Goal: Task Accomplishment & Management: Complete application form

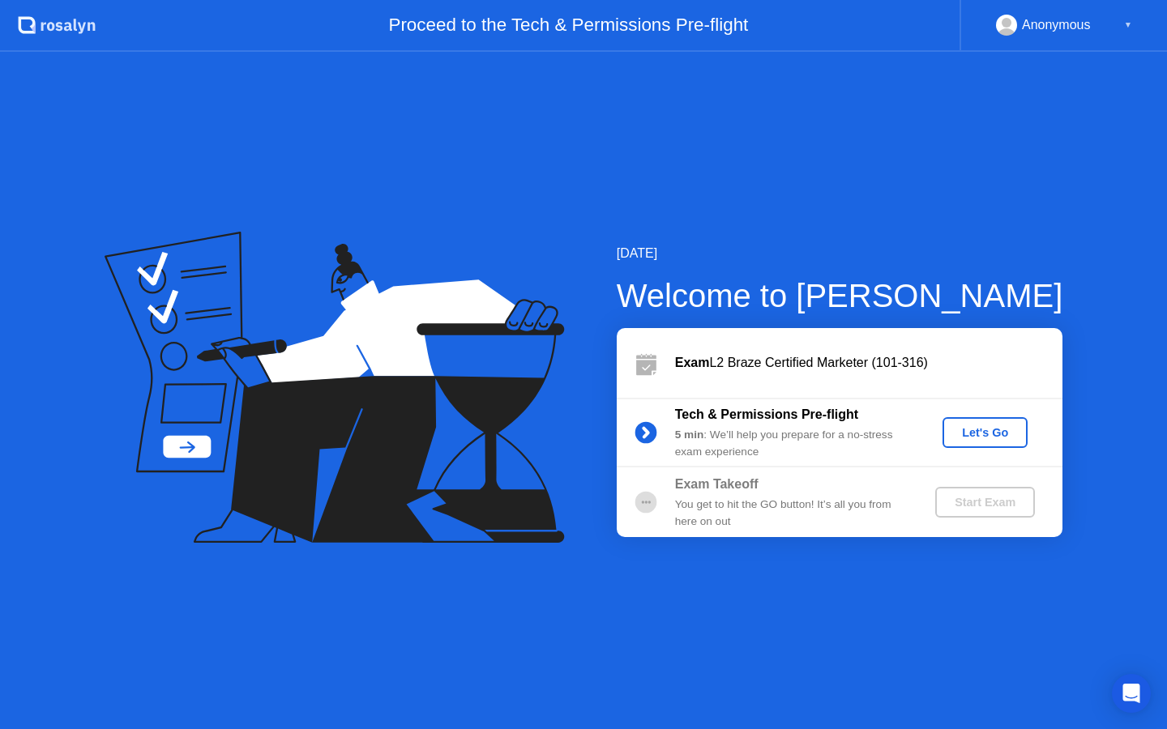
click at [988, 439] on div "Let's Go" at bounding box center [985, 432] width 72 height 13
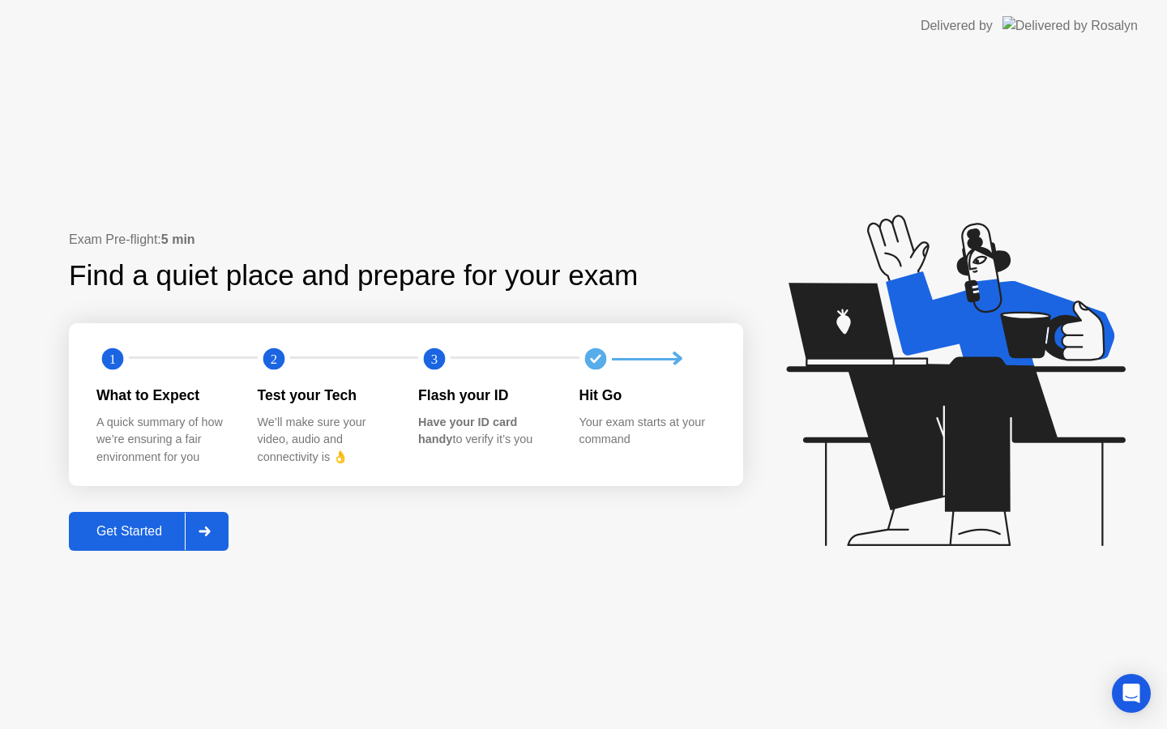
click at [134, 534] on div "Get Started" at bounding box center [129, 531] width 111 height 15
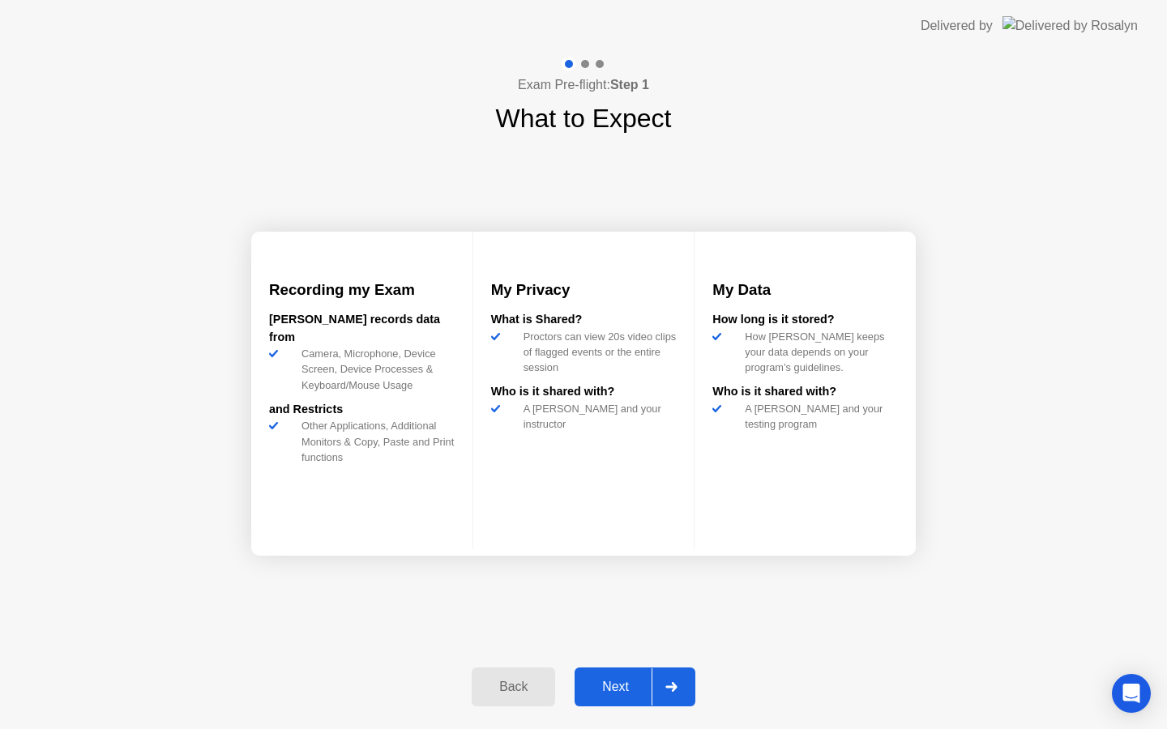
click at [610, 693] on div "Next" at bounding box center [616, 687] width 72 height 15
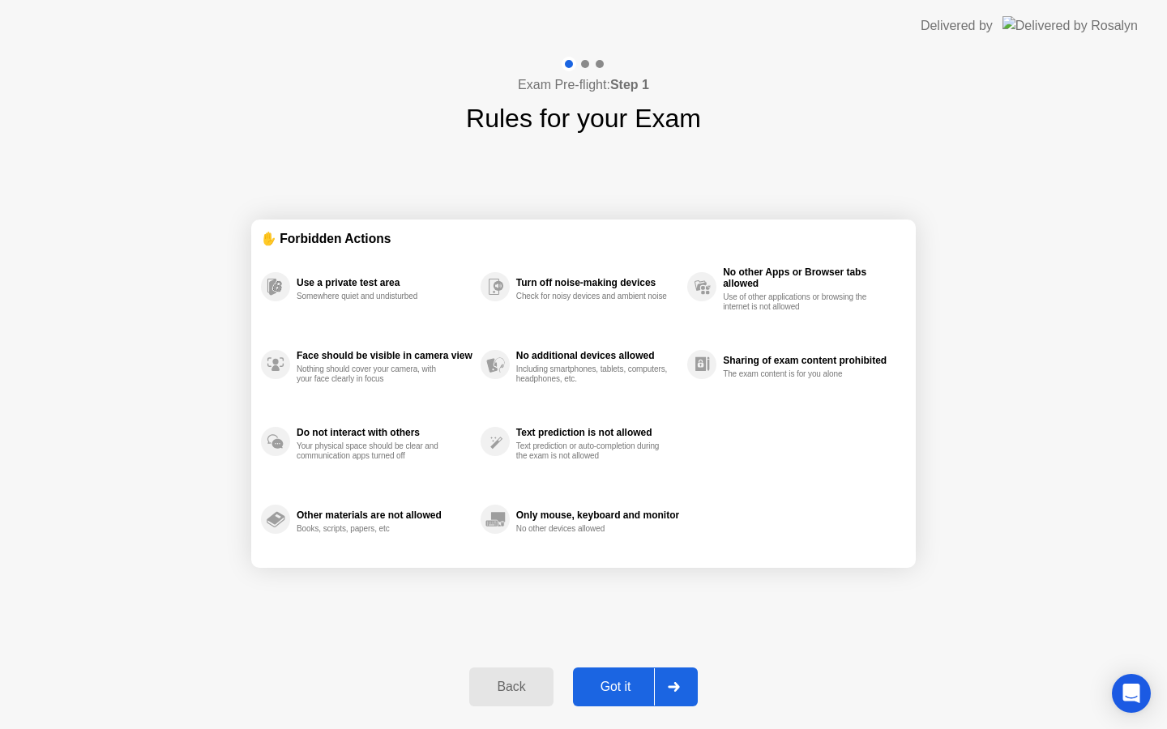
click at [603, 688] on div "Got it" at bounding box center [616, 687] width 76 height 15
select select "**********"
select select "*******"
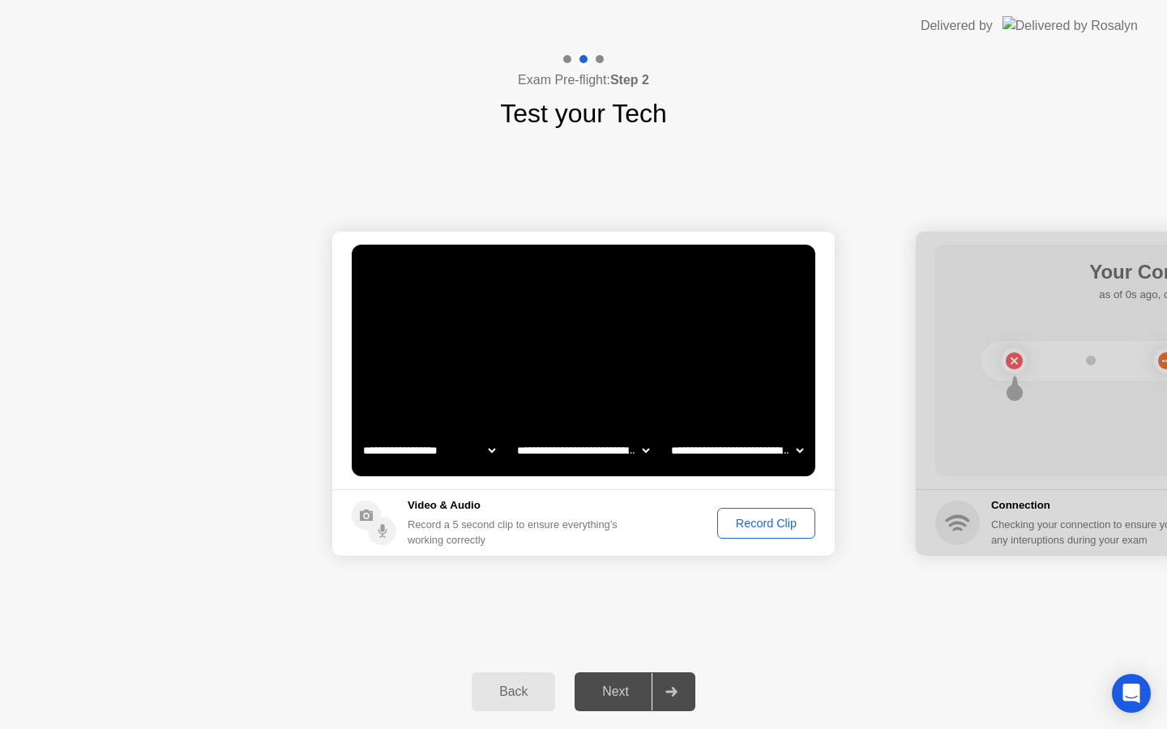
click at [759, 526] on div "Record Clip" at bounding box center [766, 523] width 87 height 13
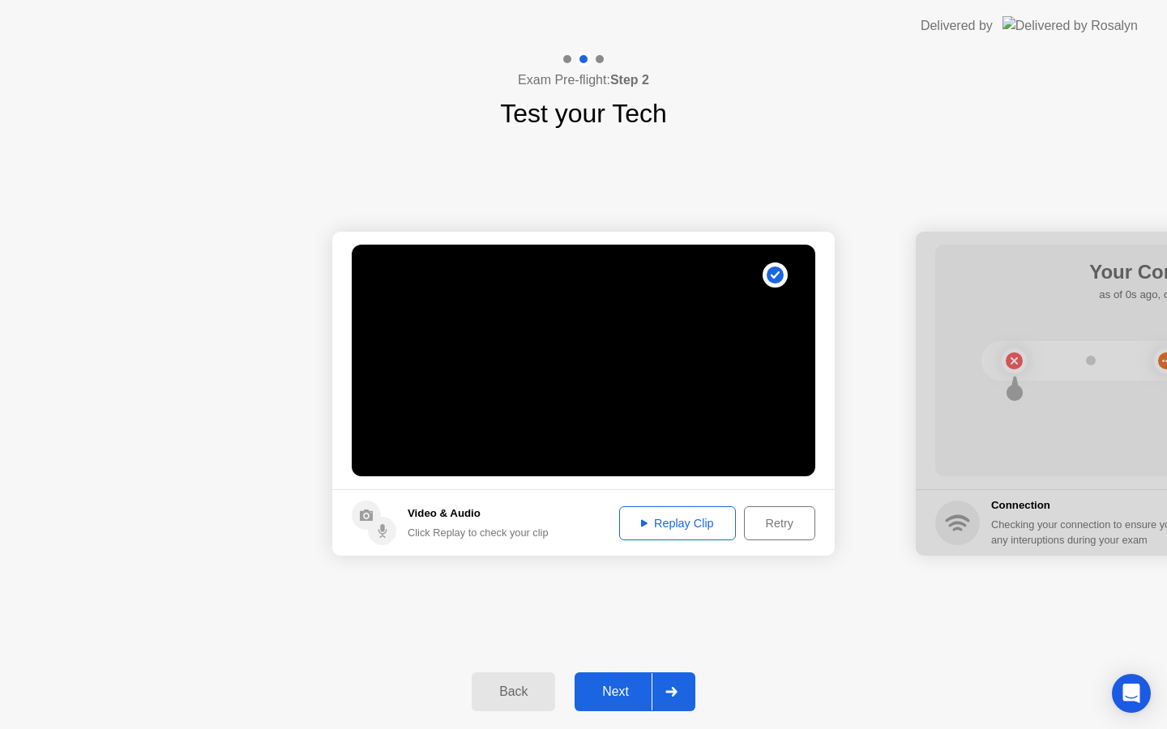
click at [655, 520] on div "Replay Clip" at bounding box center [677, 523] width 105 height 13
click at [612, 708] on button "Next" at bounding box center [635, 692] width 121 height 39
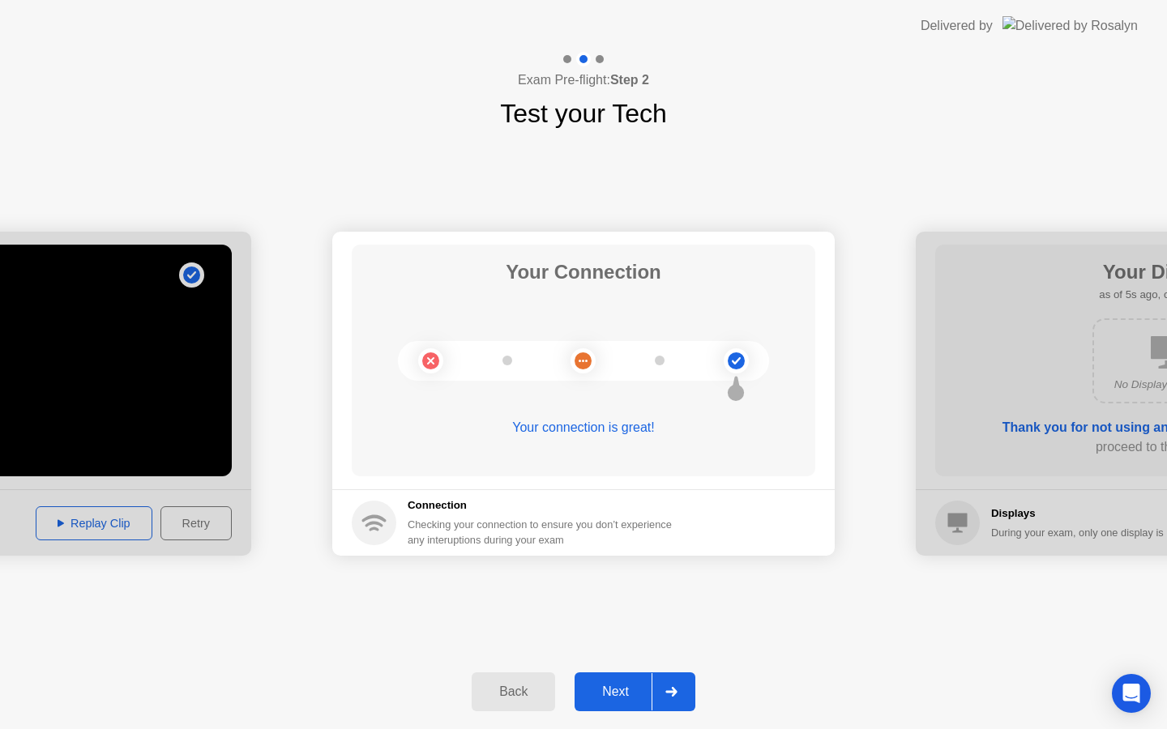
click at [618, 679] on button "Next" at bounding box center [635, 692] width 121 height 39
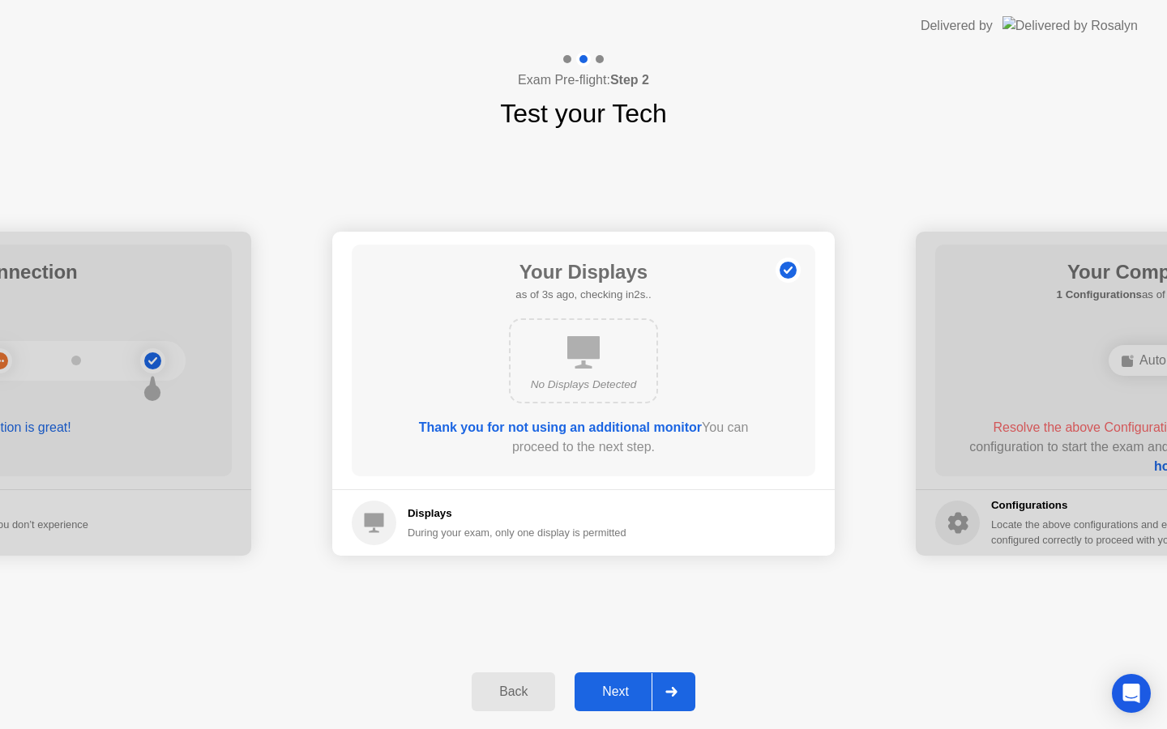
click at [608, 691] on div "Next" at bounding box center [616, 692] width 72 height 15
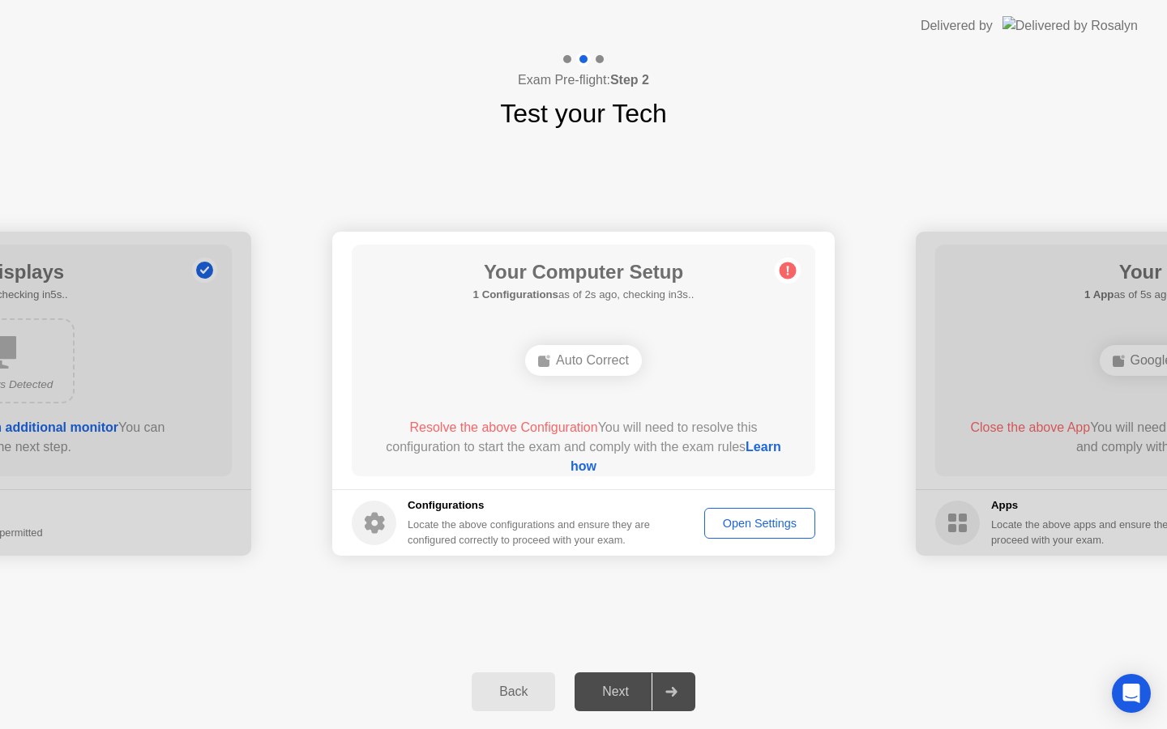
click at [508, 427] on span "Resolve the above Configuration" at bounding box center [503, 428] width 188 height 14
click at [574, 347] on div "Auto Correct" at bounding box center [583, 360] width 117 height 31
click at [574, 368] on div "Auto Correct" at bounding box center [583, 360] width 117 height 31
click at [779, 272] on icon at bounding box center [788, 271] width 26 height 26
click at [785, 272] on circle at bounding box center [788, 271] width 17 height 17
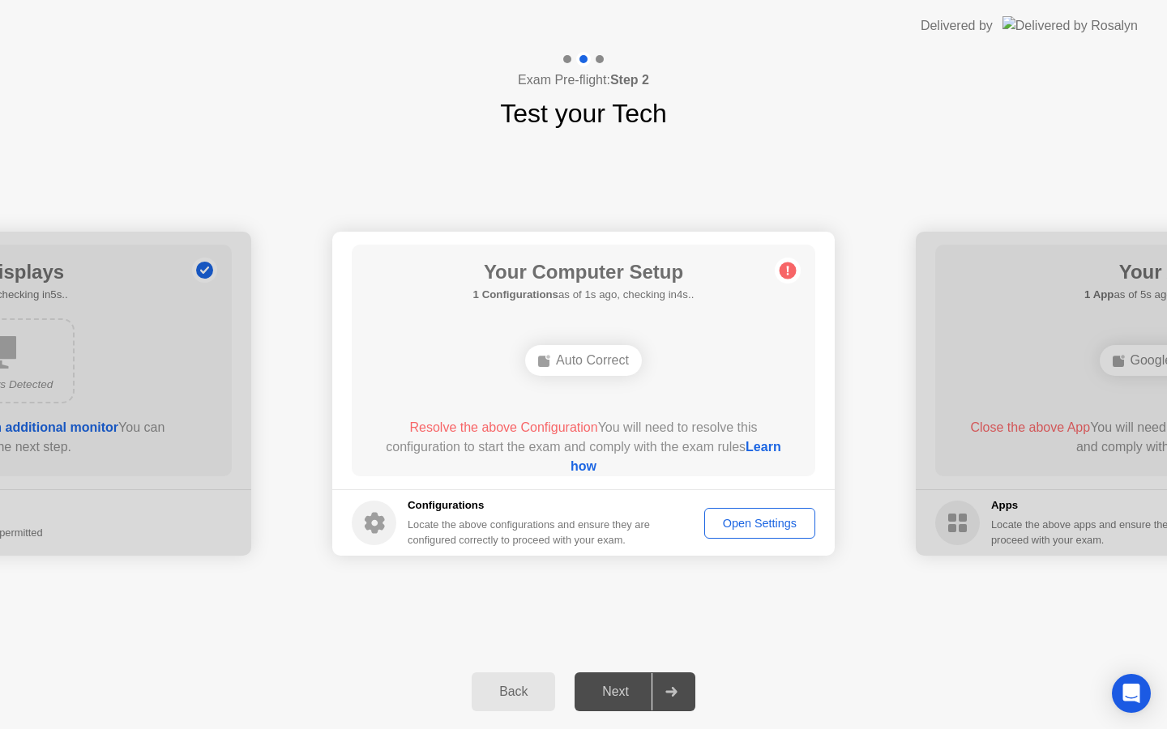
click at [564, 358] on div "Auto Correct" at bounding box center [583, 360] width 117 height 31
click at [575, 472] on link "Learn how" at bounding box center [676, 456] width 211 height 33
click at [91, 118] on div "Exam Pre-flight: Step 2 Test your Tech" at bounding box center [583, 92] width 1167 height 81
click at [426, 166] on div "**********" at bounding box center [583, 394] width 1167 height 522
click at [579, 470] on link "Learn how" at bounding box center [676, 456] width 211 height 33
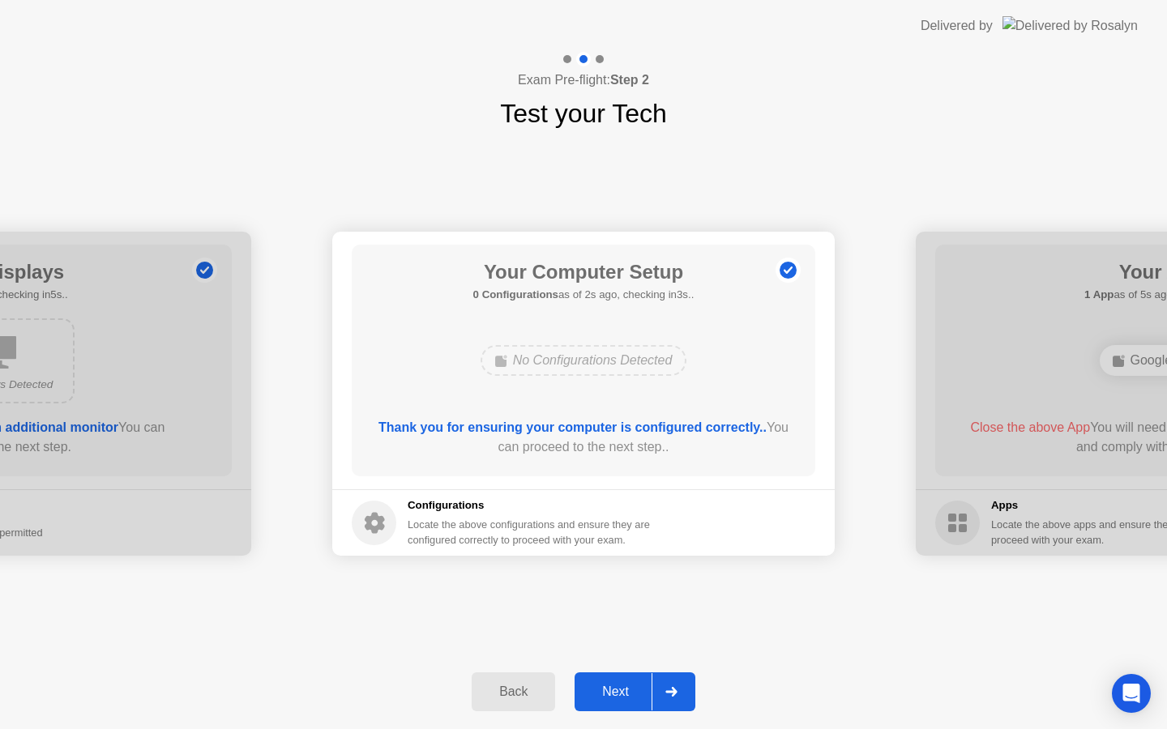
click at [615, 355] on div "No Configurations Detected" at bounding box center [584, 360] width 207 height 31
click at [618, 699] on div "Next" at bounding box center [616, 692] width 72 height 15
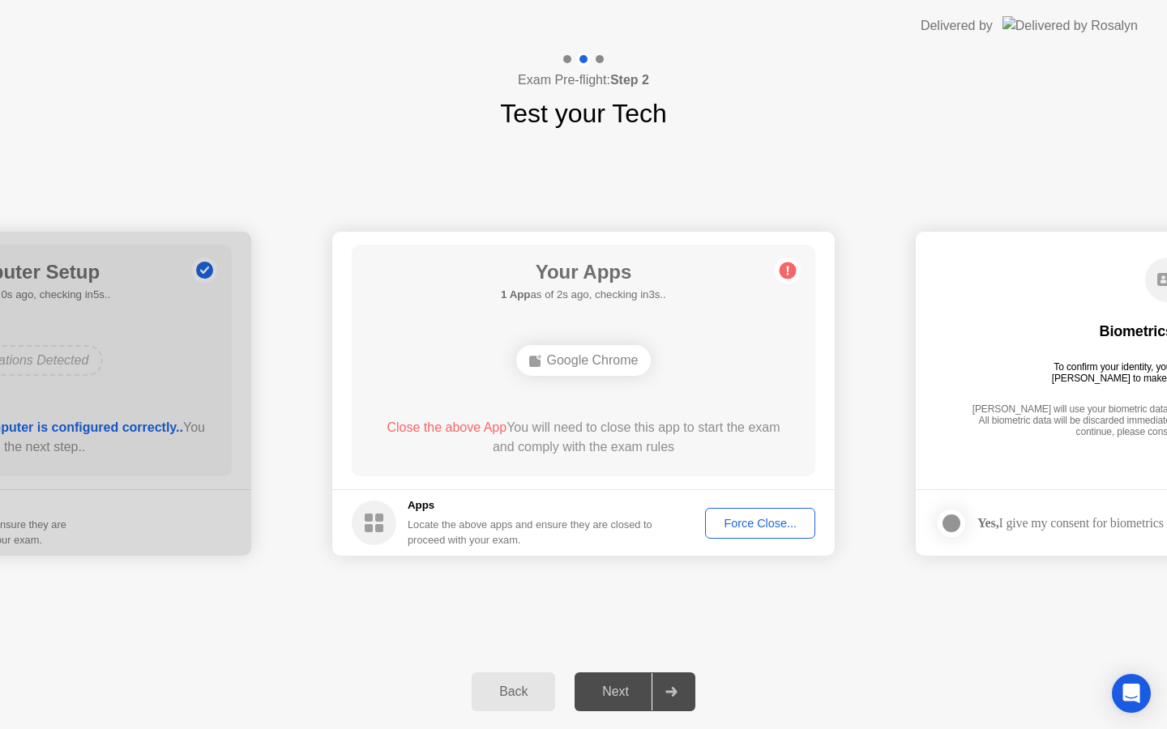
click at [443, 426] on span "Close the above App" at bounding box center [447, 428] width 120 height 14
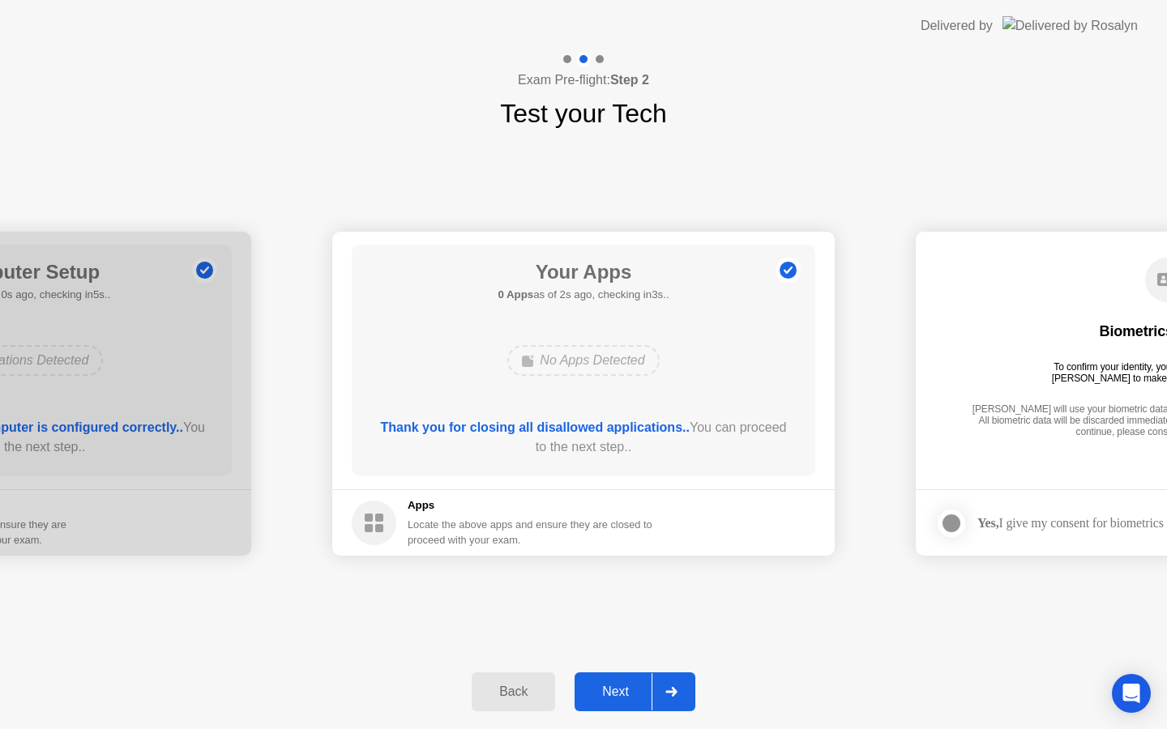
click at [615, 697] on div "Next" at bounding box center [616, 692] width 72 height 15
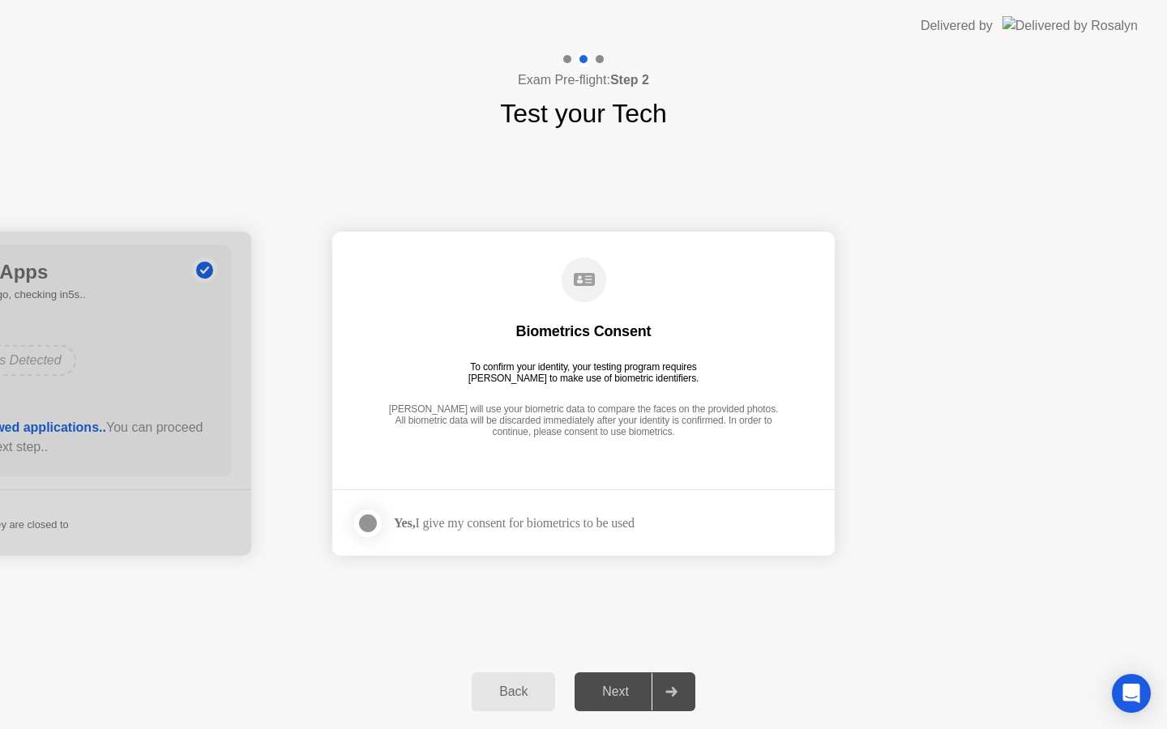
click at [391, 525] on label at bounding box center [373, 523] width 42 height 32
click at [601, 695] on div "Next" at bounding box center [616, 692] width 72 height 15
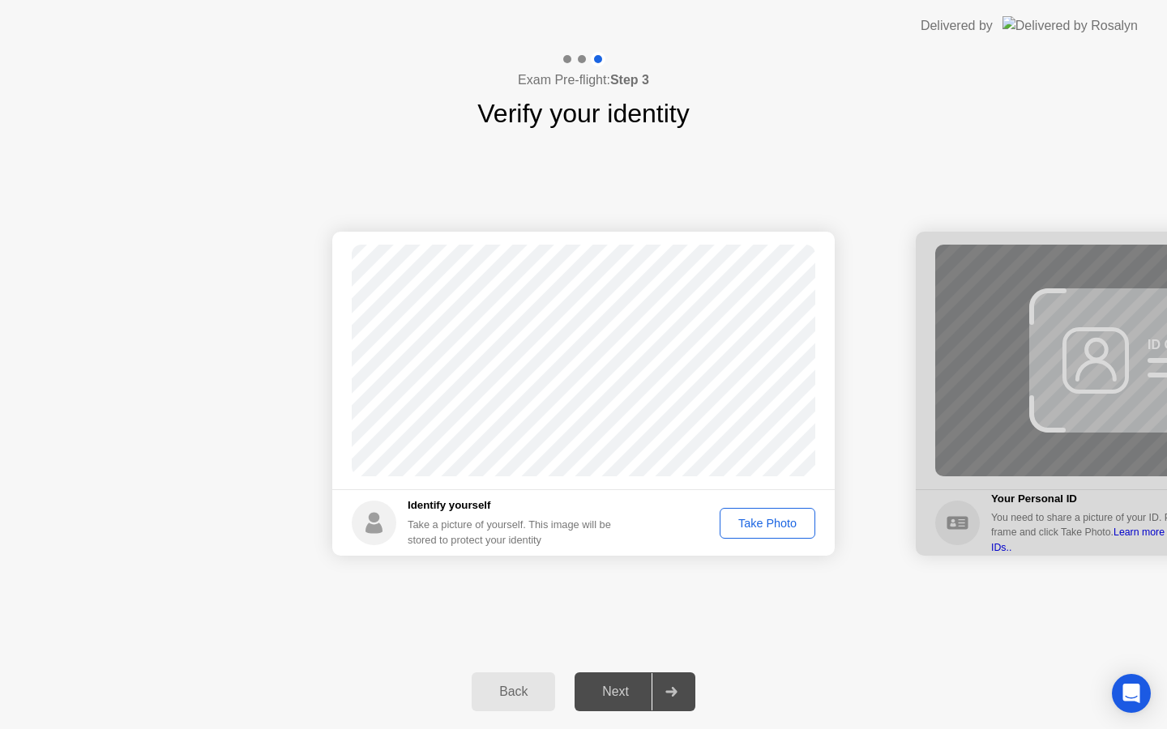
click at [764, 527] on div "Take Photo" at bounding box center [767, 523] width 84 height 13
click at [605, 688] on div "Next" at bounding box center [616, 692] width 72 height 15
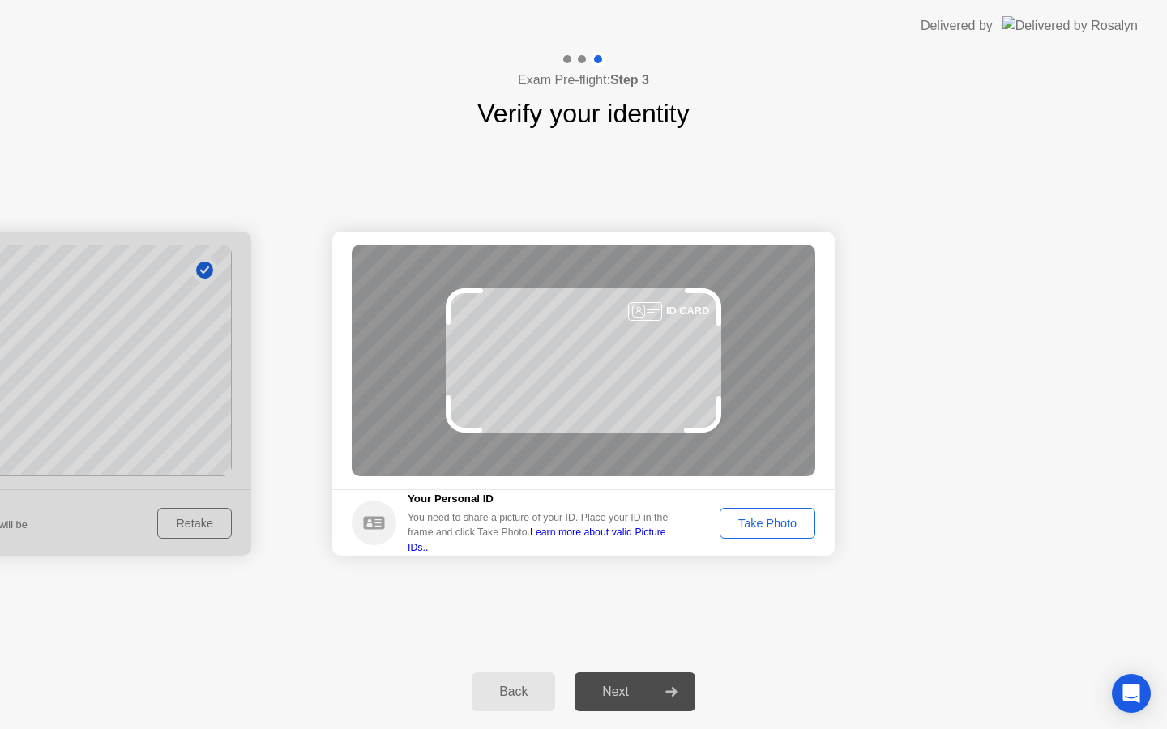
click at [763, 527] on div "Take Photo" at bounding box center [767, 523] width 84 height 13
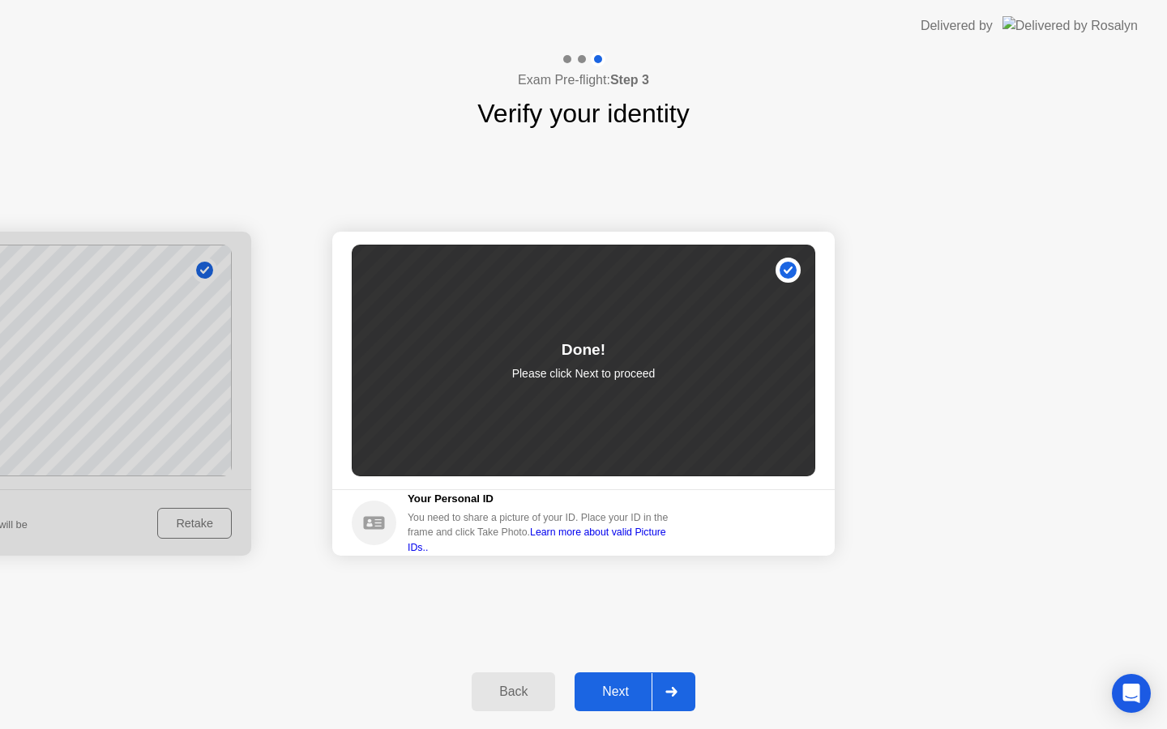
click at [601, 705] on button "Next" at bounding box center [635, 692] width 121 height 39
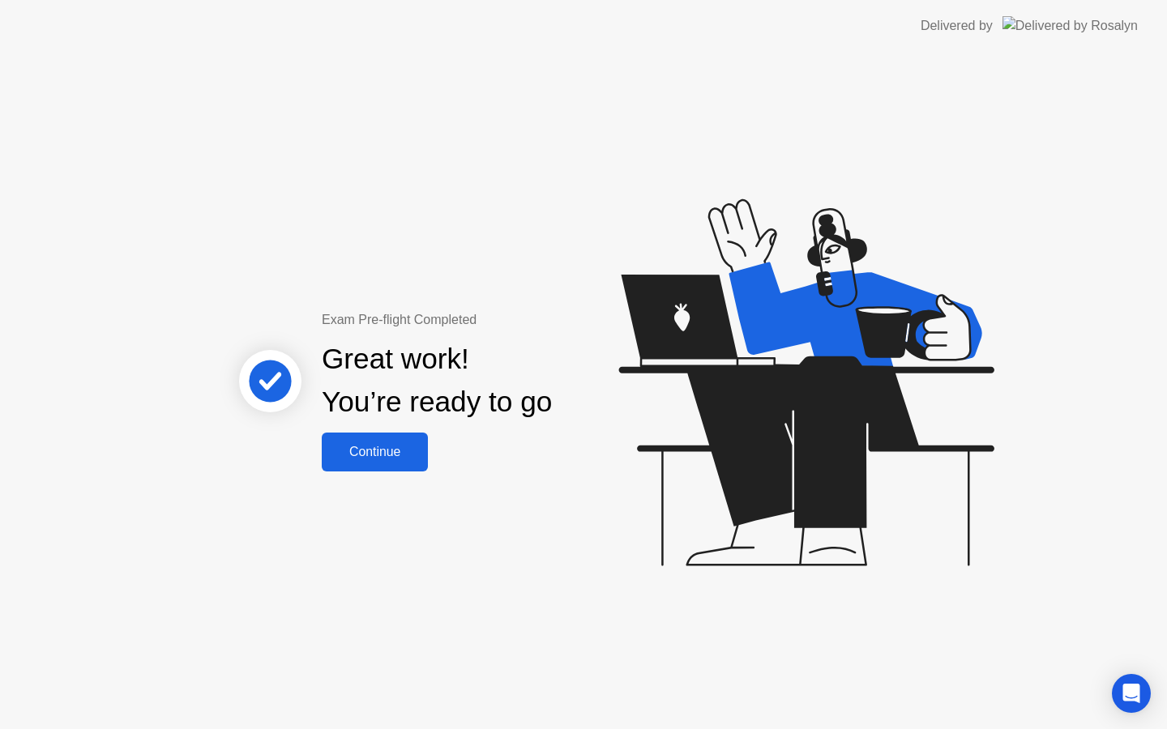
click at [379, 471] on button "Continue" at bounding box center [375, 452] width 106 height 39
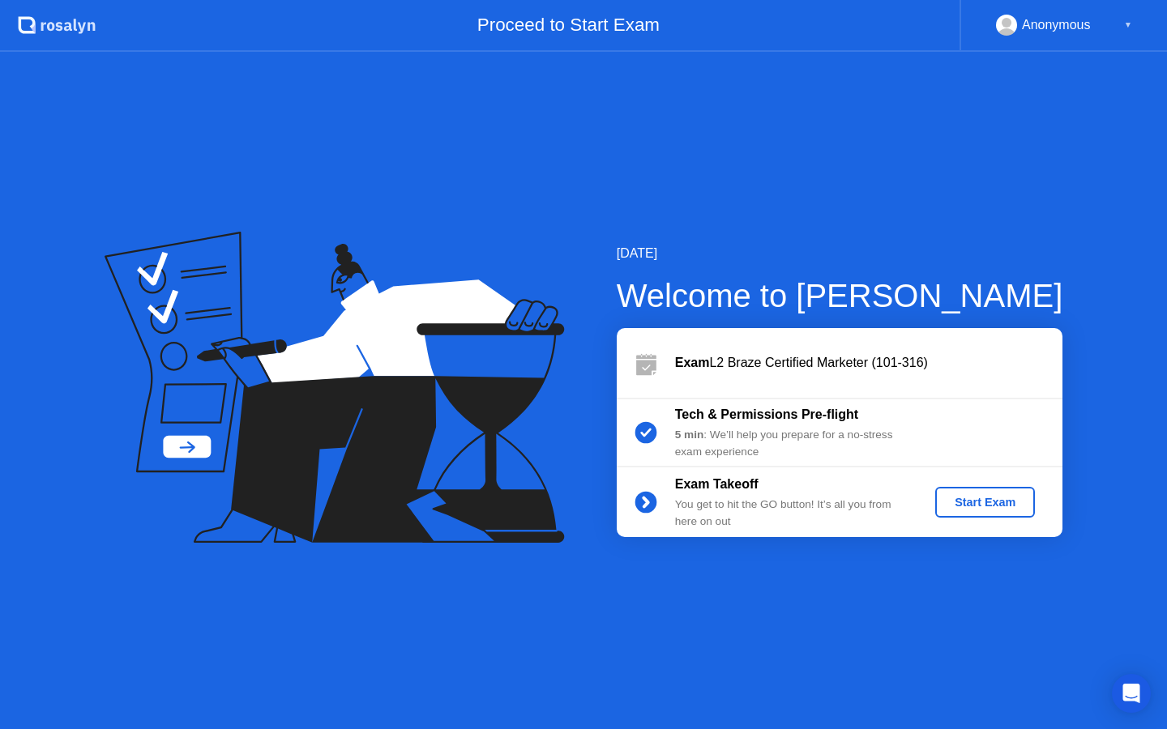
click at [986, 507] on div "Start Exam" at bounding box center [985, 502] width 87 height 13
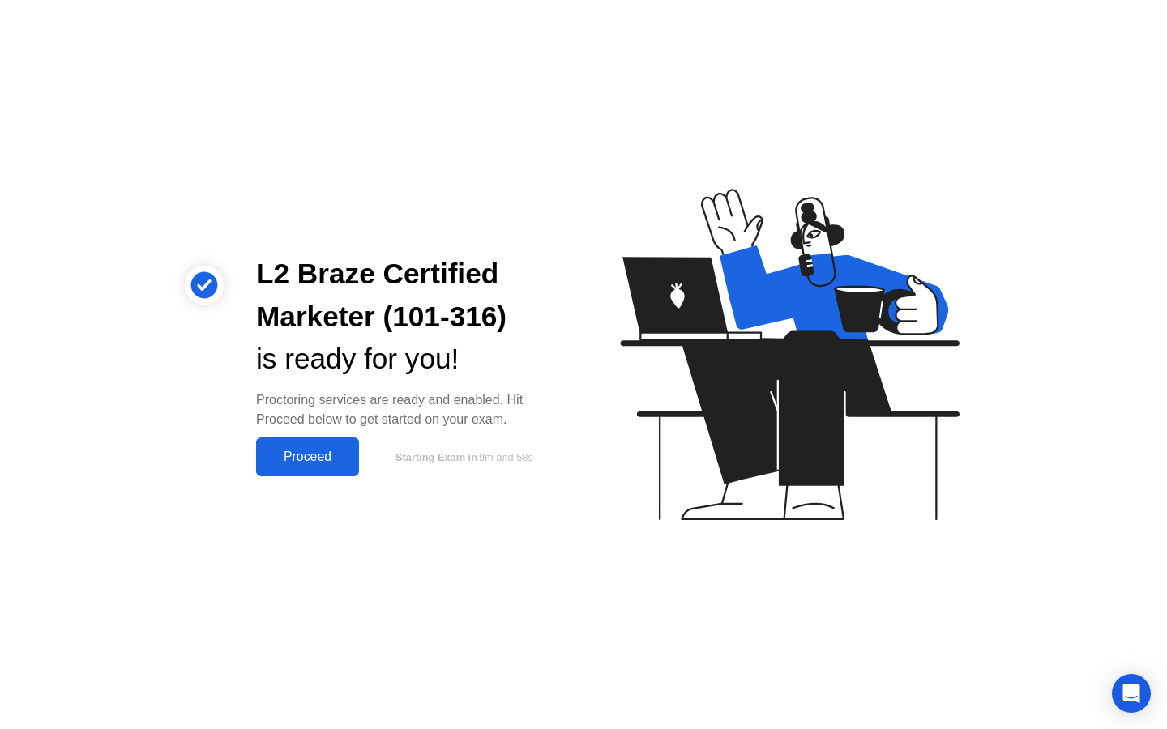
click at [280, 452] on div "Proceed" at bounding box center [307, 457] width 93 height 15
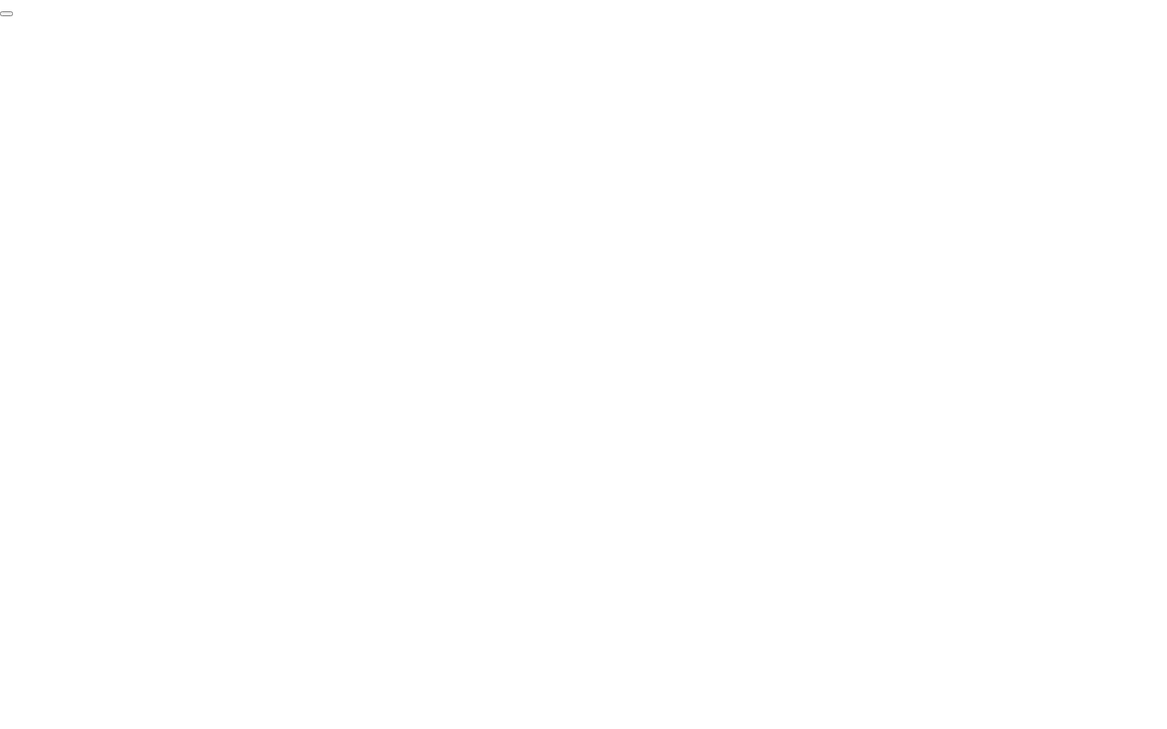
click div "End Proctoring Session"
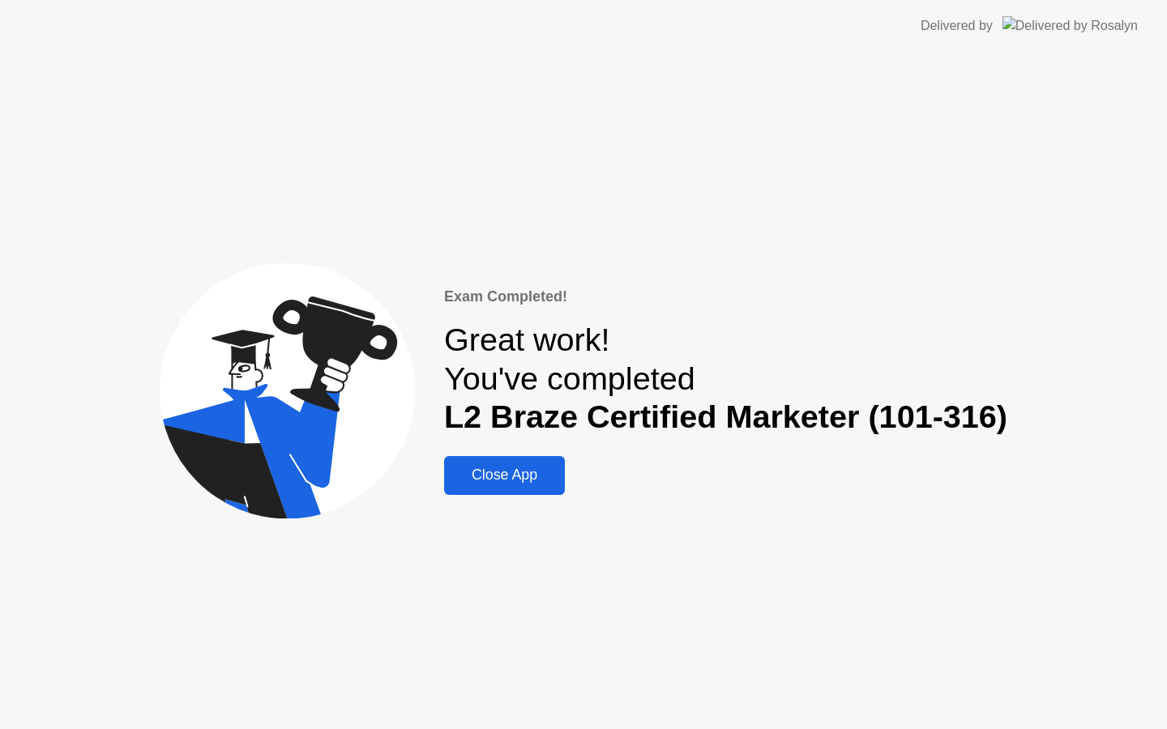
click at [482, 477] on div "Close App" at bounding box center [504, 475] width 111 height 17
